Goal: Transaction & Acquisition: Download file/media

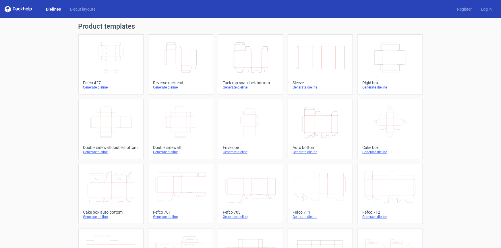
click at [115, 55] on icon "Width Depth Height" at bounding box center [111, 58] width 51 height 32
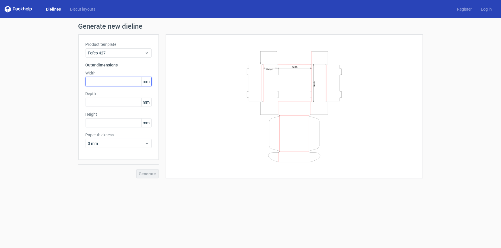
click at [128, 80] on input "text" at bounding box center [119, 81] width 66 height 9
type input "229"
click at [114, 102] on input "text" at bounding box center [119, 102] width 66 height 9
type input "191"
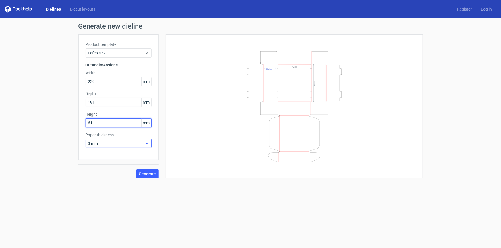
type input "61"
click at [144, 146] on span "3 mm" at bounding box center [116, 144] width 57 height 6
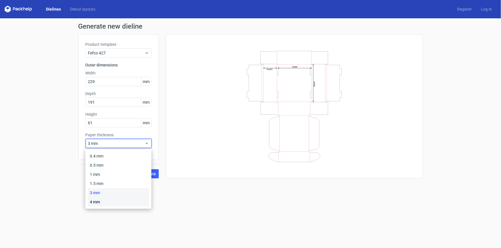
click at [101, 200] on div "4 mm" at bounding box center [118, 202] width 61 height 9
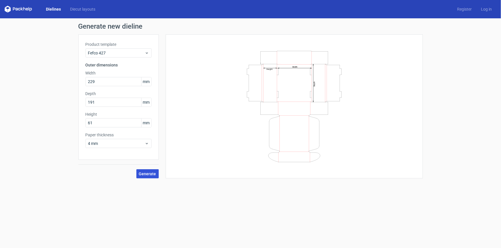
click at [142, 176] on span "Generate" at bounding box center [147, 174] width 17 height 4
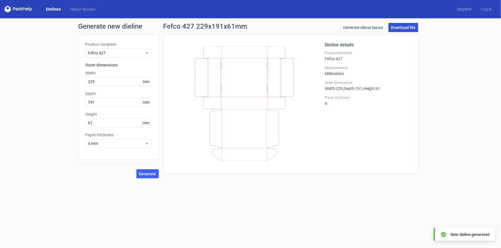
click at [403, 30] on link "Download file" at bounding box center [403, 27] width 30 height 9
drag, startPoint x: 117, startPoint y: 80, endPoint x: 0, endPoint y: 83, distance: 117.1
click at [0, 83] on div "Generate new dieline Product template Fefco 427 Outer dimensions Width 229 mm D…" at bounding box center [250, 100] width 501 height 165
type input "305"
type input "229"
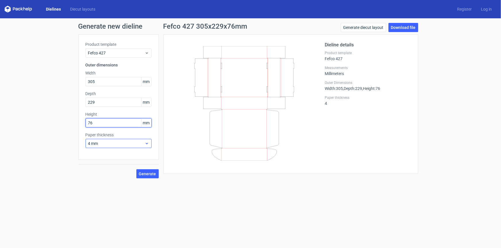
type input "76"
click at [108, 140] on div "4 mm" at bounding box center [119, 143] width 66 height 9
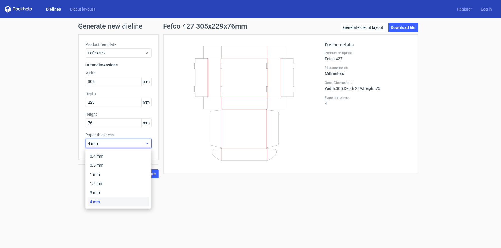
click at [108, 140] on div "4 mm" at bounding box center [119, 143] width 66 height 9
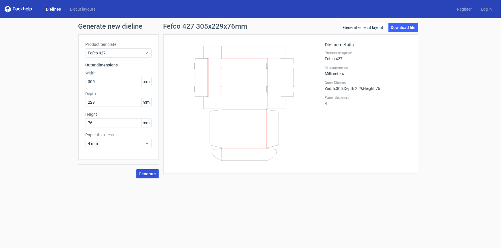
click at [150, 175] on span "Generate" at bounding box center [147, 174] width 17 height 4
click at [407, 29] on link "Download file" at bounding box center [403, 27] width 30 height 9
drag, startPoint x: 112, startPoint y: 82, endPoint x: 12, endPoint y: 67, distance: 101.8
click at [12, 67] on div "Generate new dieline Product template Fefco 427 Outer dimensions Width 305 mm D…" at bounding box center [250, 100] width 501 height 165
type input "178"
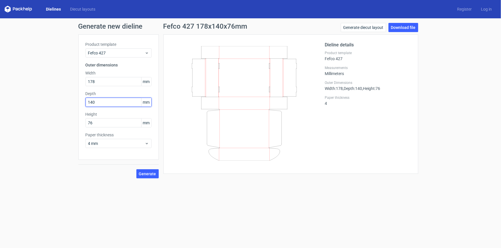
type input "140"
click at [148, 173] on span "Generate" at bounding box center [147, 174] width 17 height 4
click at [350, 131] on div "Dieline details Product template Fefco 427 Measurements Millimeters Outer Dimen…" at bounding box center [368, 104] width 86 height 125
click at [410, 26] on link "Download file" at bounding box center [403, 27] width 30 height 9
